Goal: Browse casually: Explore the website without a specific task or goal

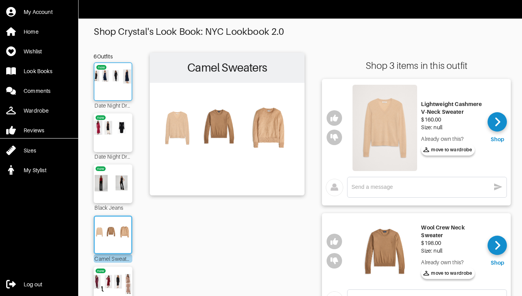
click at [115, 72] on img at bounding box center [113, 81] width 42 height 29
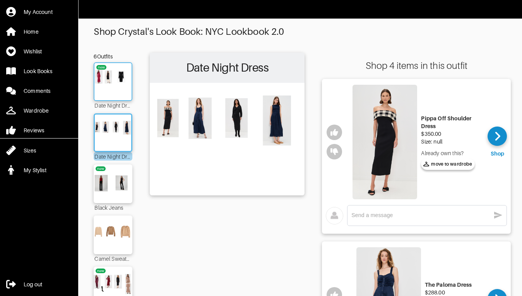
click at [111, 75] on img at bounding box center [113, 81] width 42 height 29
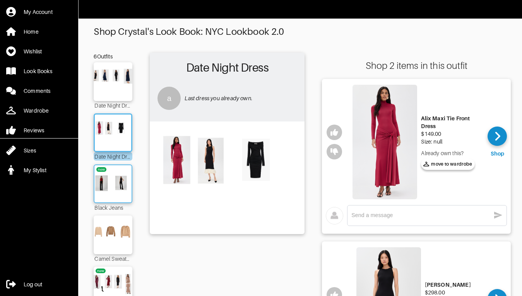
click at [113, 183] on img at bounding box center [113, 183] width 42 height 29
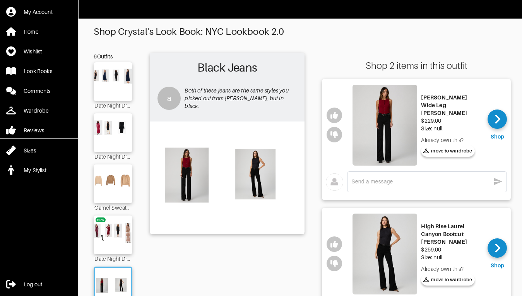
click at [393, 123] on img at bounding box center [385, 125] width 65 height 81
click at [334, 116] on icon "button" at bounding box center [335, 115] width 8 height 7
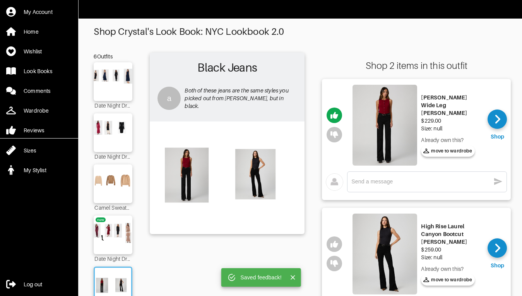
click at [379, 261] on img at bounding box center [385, 254] width 65 height 81
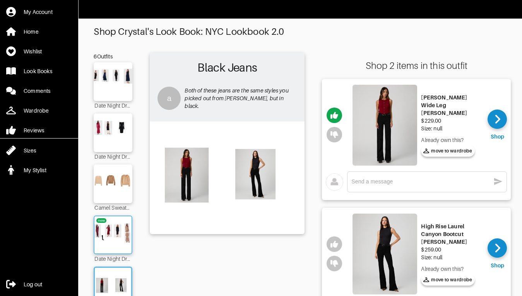
click at [113, 233] on img at bounding box center [113, 234] width 42 height 29
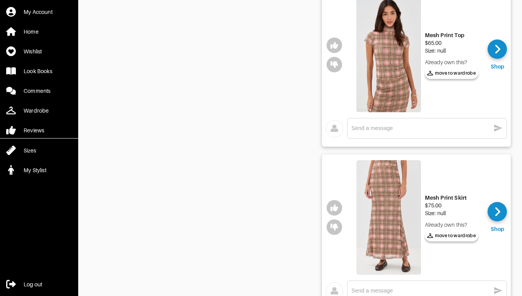
scroll to position [581, 0]
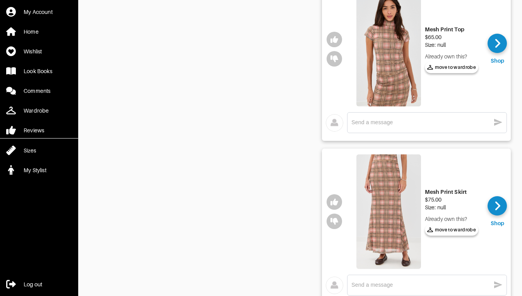
click at [392, 62] on img at bounding box center [389, 49] width 65 height 115
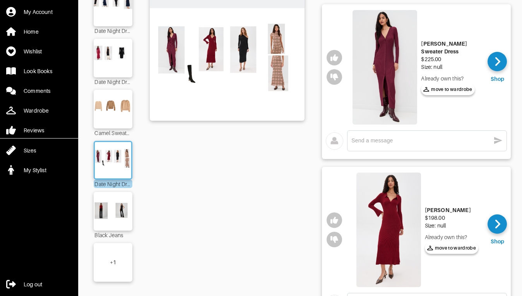
scroll to position [168, 0]
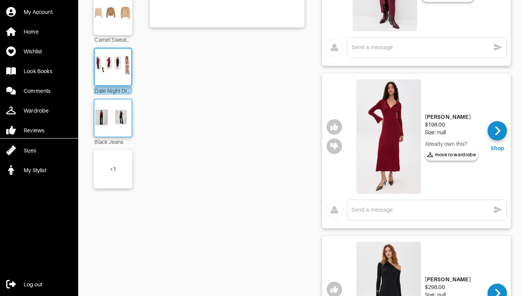
click at [123, 122] on img at bounding box center [113, 117] width 42 height 29
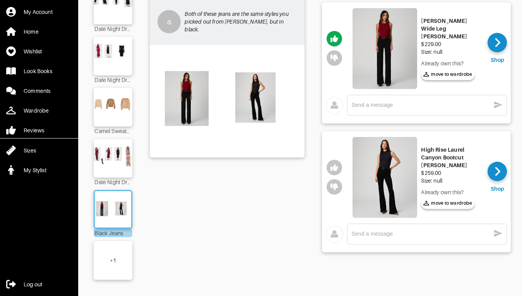
click at [121, 249] on div "+ 1" at bounding box center [113, 260] width 39 height 39
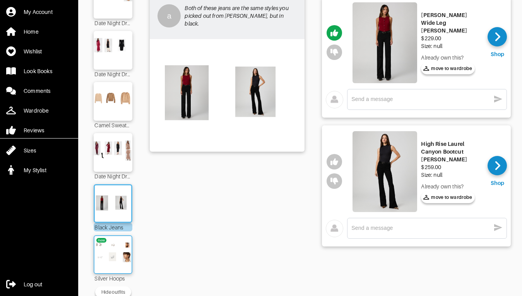
scroll to position [98, 0]
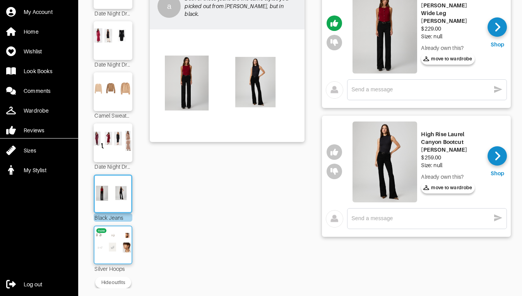
click at [110, 237] on img at bounding box center [113, 244] width 42 height 29
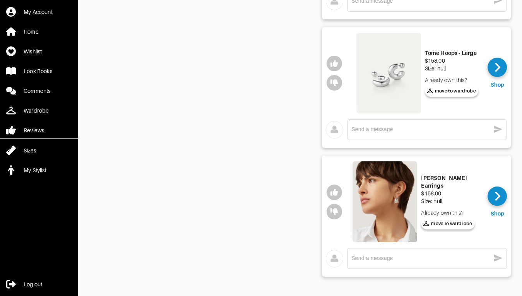
scroll to position [566, 0]
click at [385, 197] on img at bounding box center [385, 201] width 65 height 81
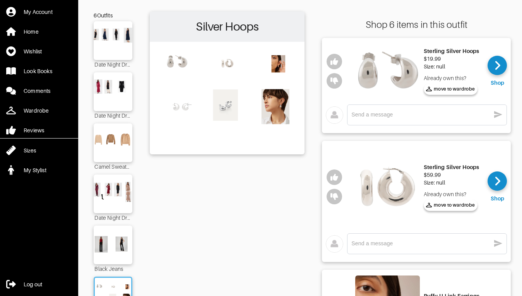
scroll to position [0, 0]
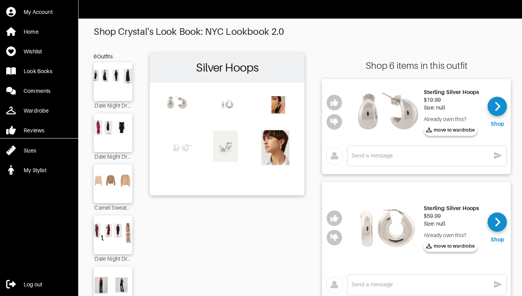
click at [436, 99] on div "$19.99" at bounding box center [452, 100] width 56 height 8
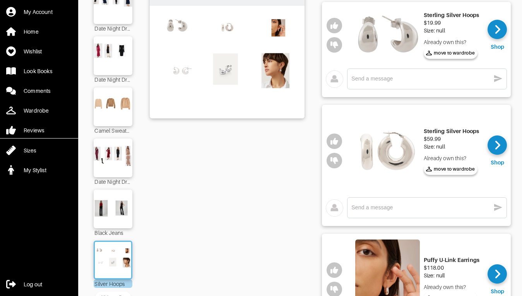
scroll to position [77, 0]
click at [396, 156] on img at bounding box center [387, 150] width 65 height 81
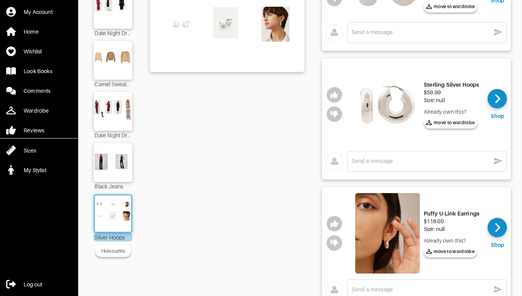
scroll to position [194, 0]
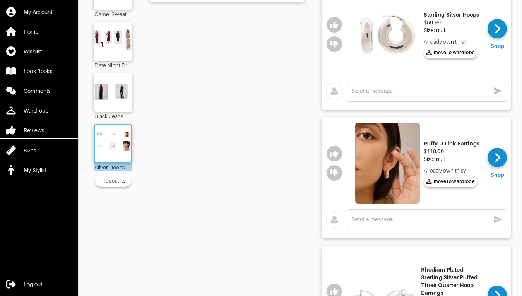
click at [370, 163] on img at bounding box center [387, 163] width 65 height 81
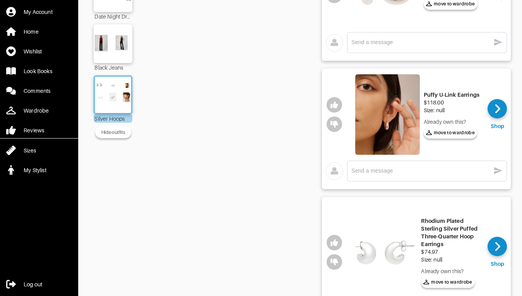
scroll to position [348, 0]
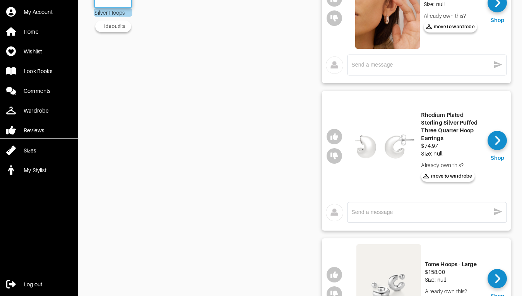
click at [386, 142] on img at bounding box center [385, 146] width 65 height 99
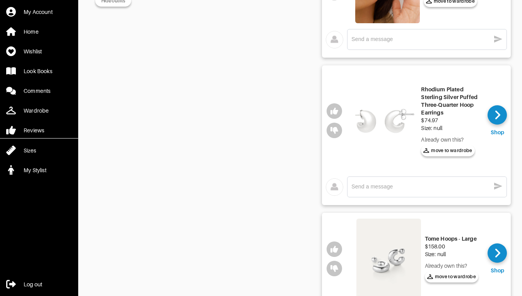
scroll to position [465, 0]
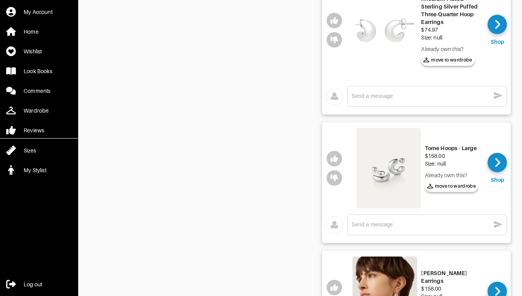
click at [401, 160] on img at bounding box center [389, 168] width 65 height 81
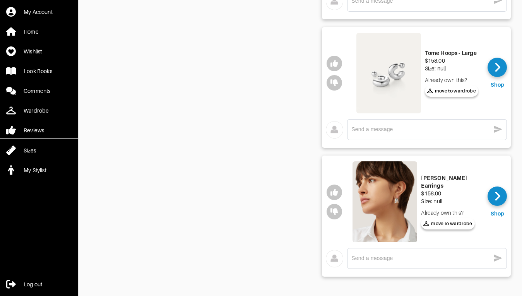
click at [393, 201] on img at bounding box center [385, 201] width 65 height 81
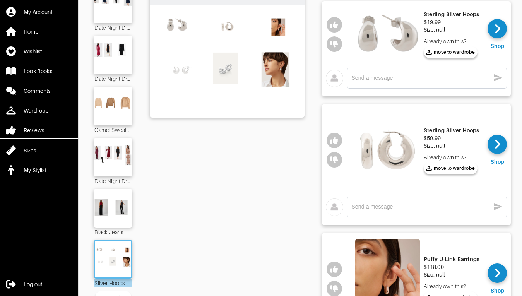
scroll to position [0, 0]
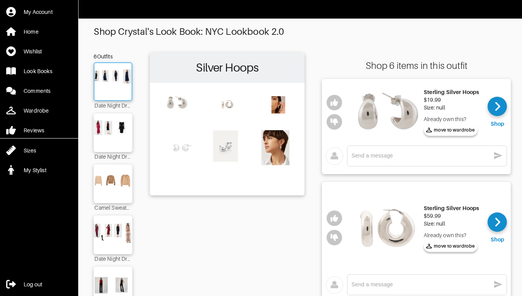
click at [118, 77] on img at bounding box center [113, 81] width 42 height 29
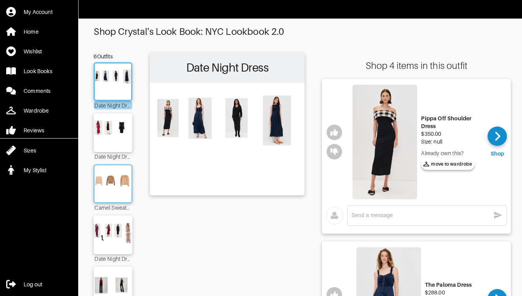
click at [125, 177] on img at bounding box center [113, 183] width 42 height 29
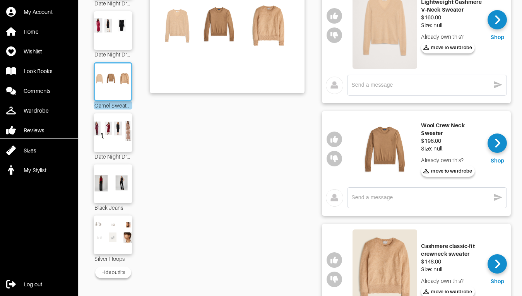
scroll to position [116, 0]
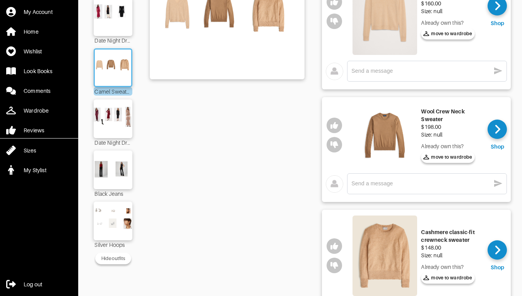
click at [390, 130] on img at bounding box center [385, 135] width 65 height 65
click at [393, 259] on img at bounding box center [385, 256] width 65 height 81
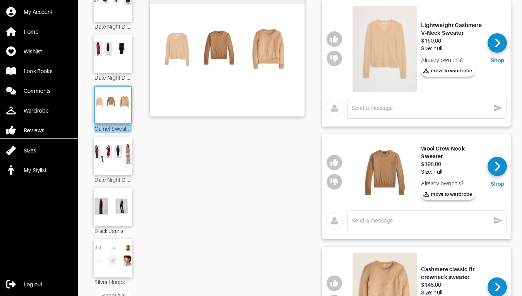
scroll to position [0, 0]
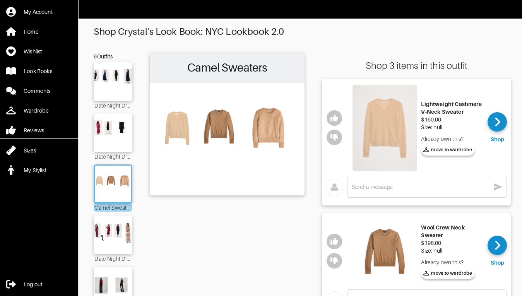
click at [386, 256] on img at bounding box center [385, 251] width 65 height 65
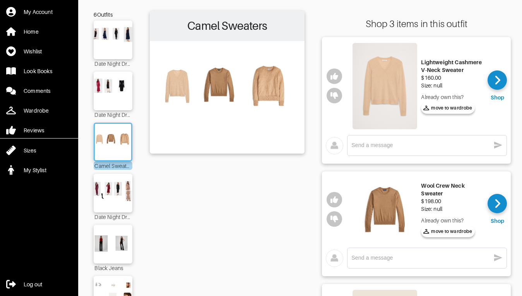
scroll to position [39, 0]
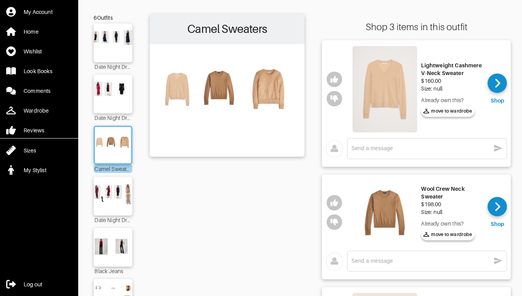
click at [400, 94] on img at bounding box center [385, 89] width 65 height 86
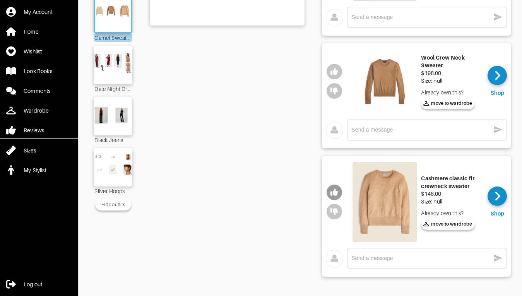
click at [338, 189] on icon "button" at bounding box center [335, 193] width 8 height 8
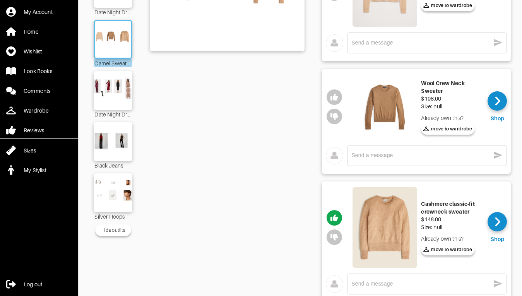
scroll to position [60, 0]
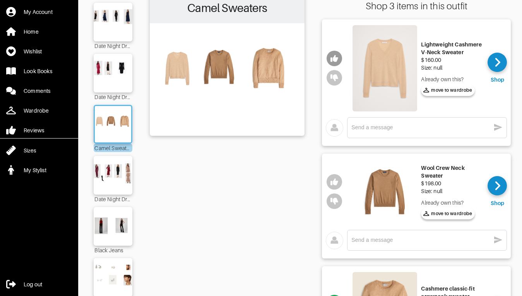
click at [334, 56] on icon "button" at bounding box center [335, 59] width 8 height 8
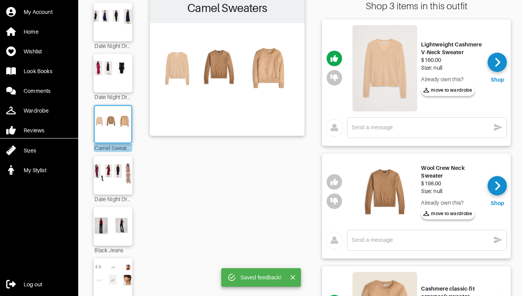
click at [378, 130] on textarea at bounding box center [421, 127] width 139 height 7
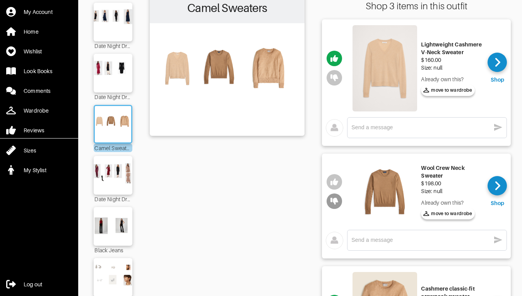
click at [336, 200] on icon "button" at bounding box center [335, 201] width 8 height 7
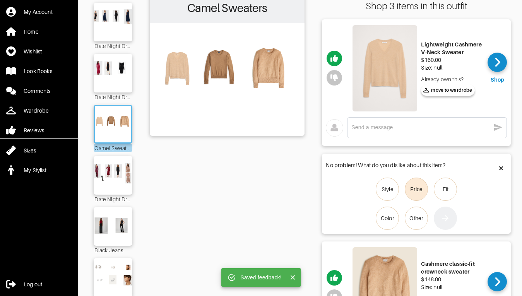
click at [423, 192] on div "Price" at bounding box center [416, 189] width 12 height 8
click at [0, 0] on input "Price" at bounding box center [0, 0] width 0 height 0
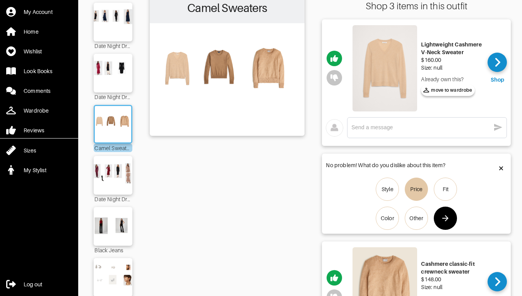
click at [449, 220] on icon "button" at bounding box center [445, 218] width 9 height 9
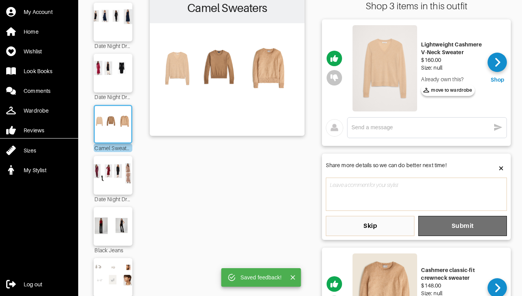
click at [452, 226] on span "Submit" at bounding box center [463, 226] width 76 height 8
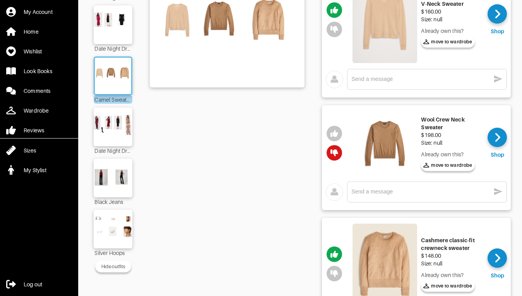
scroll to position [176, 0]
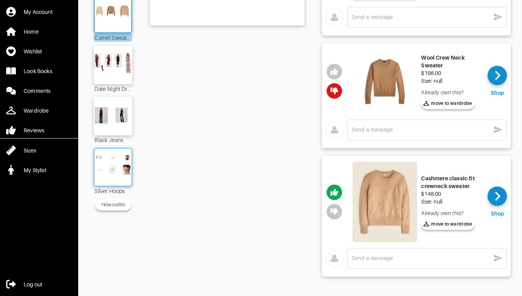
click at [122, 158] on img at bounding box center [113, 167] width 42 height 29
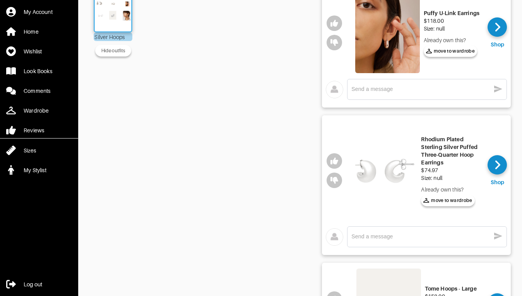
scroll to position [566, 0]
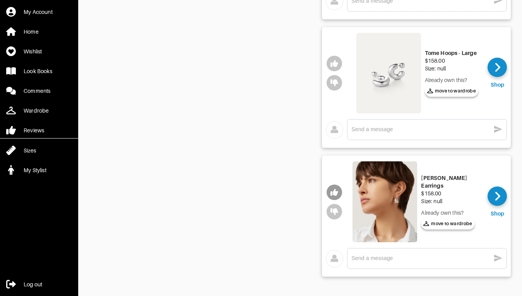
click at [336, 189] on icon "button" at bounding box center [335, 192] width 8 height 7
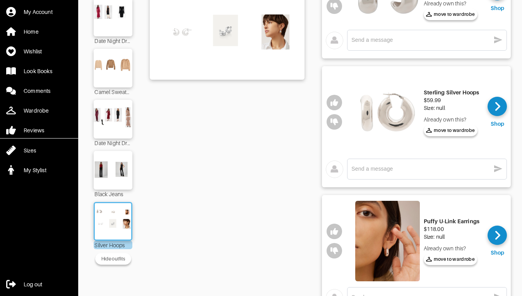
scroll to position [116, 0]
click at [116, 118] on img at bounding box center [113, 118] width 42 height 29
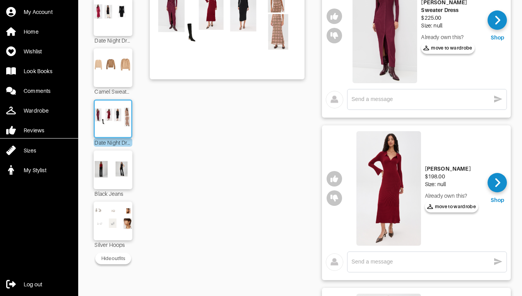
click at [371, 192] on img at bounding box center [389, 188] width 65 height 115
